Goal: Information Seeking & Learning: Learn about a topic

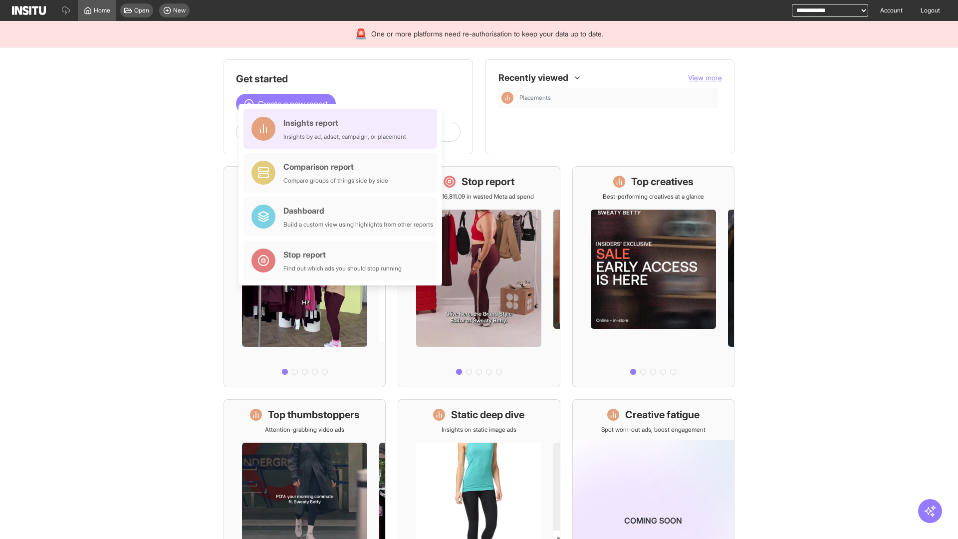
click at [343, 129] on div "Insights report Insights by ad, adset, campaign, or placement" at bounding box center [344, 129] width 123 height 24
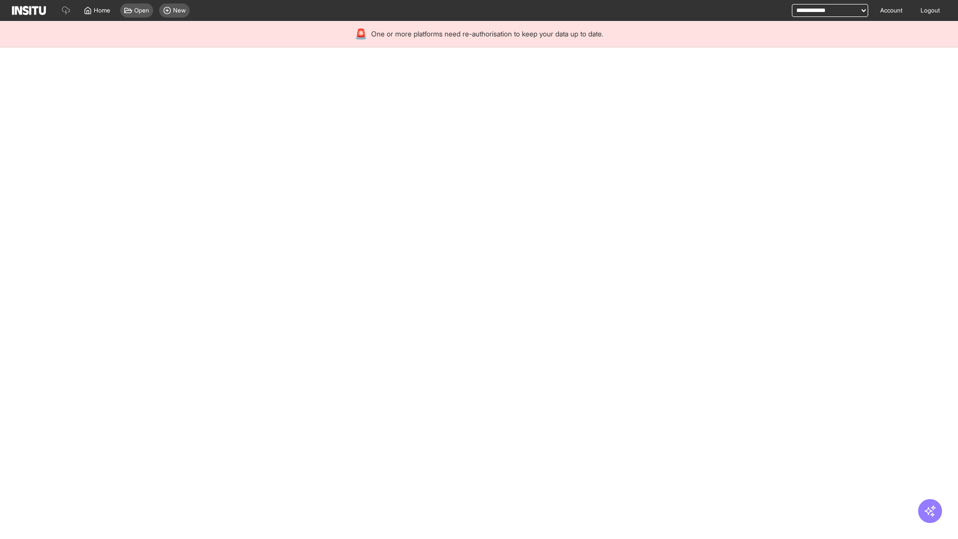
select select "**"
